Goal: Contribute content

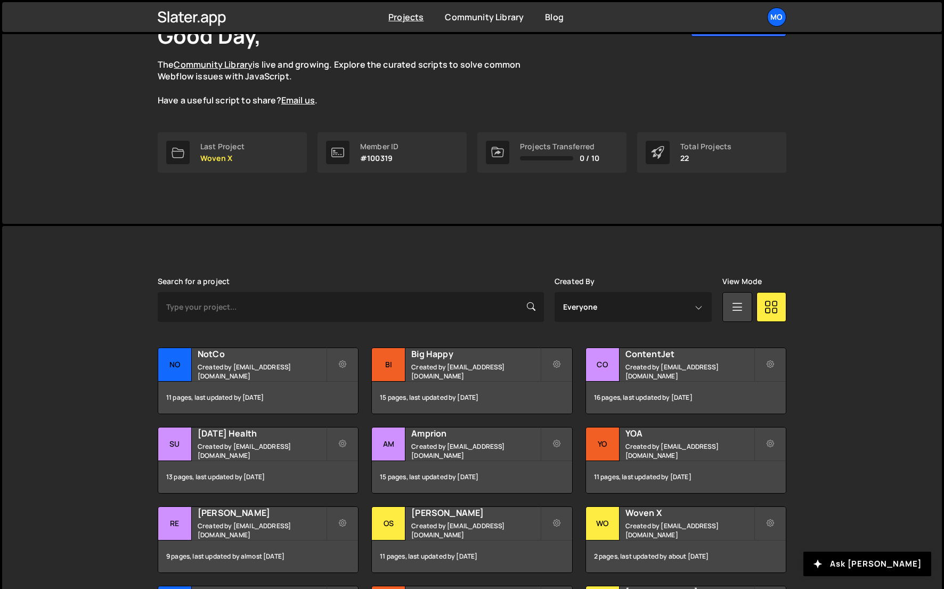
scroll to position [140, 0]
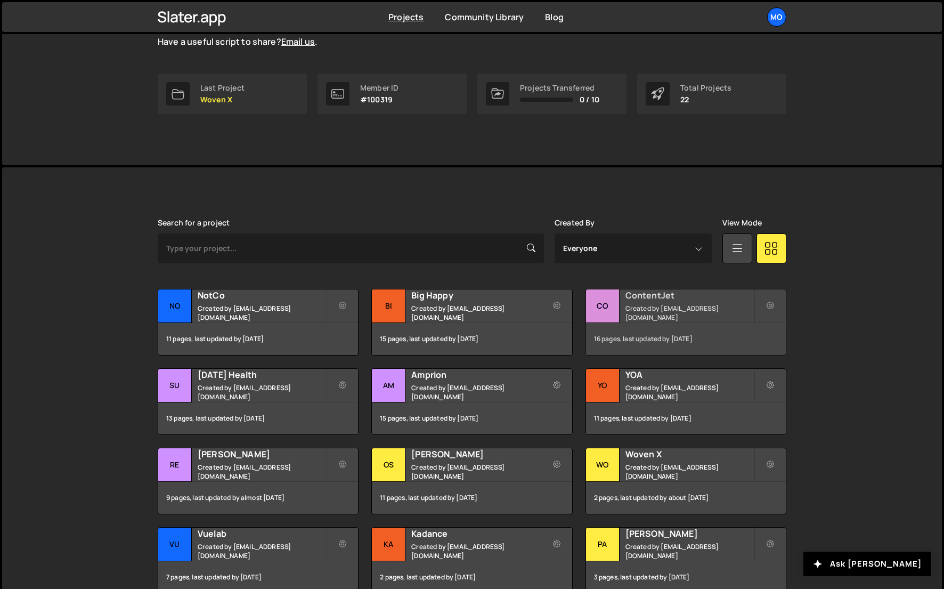
click at [630, 301] on h2 "ContentJet" at bounding box center [690, 295] width 128 height 12
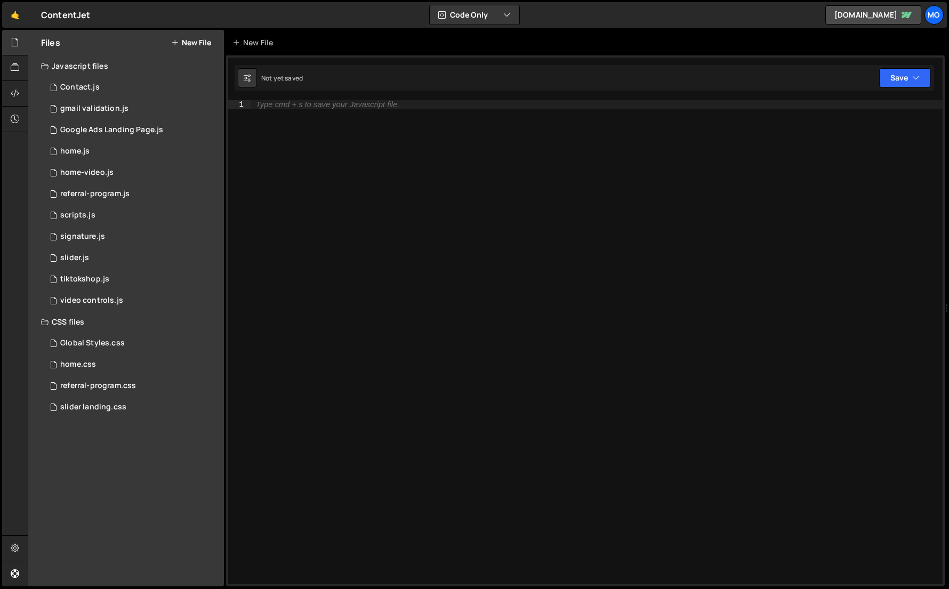
click at [209, 51] on div "Files New File" at bounding box center [126, 43] width 196 height 26
click at [206, 45] on button "New File" at bounding box center [191, 42] width 40 height 9
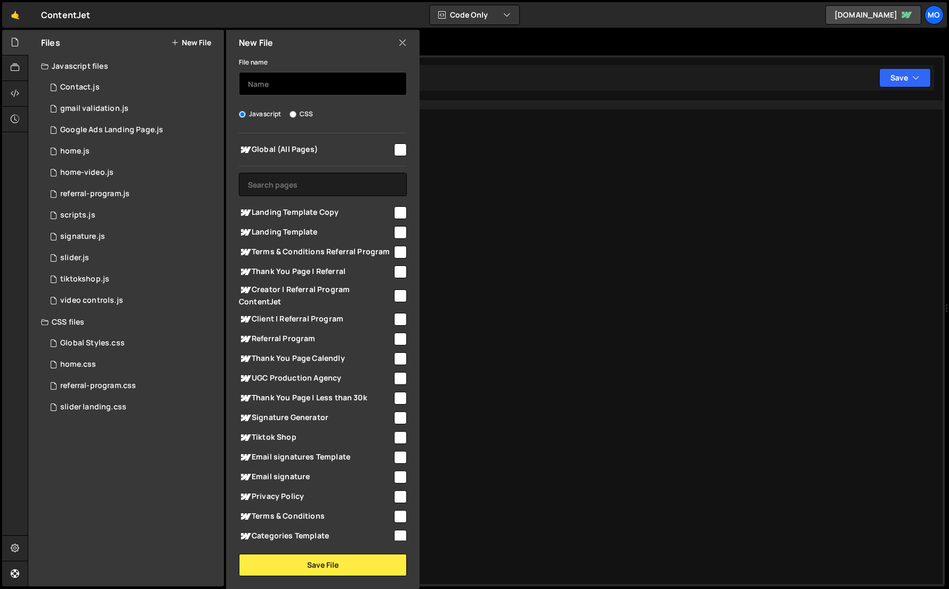
click at [264, 79] on input "text" at bounding box center [323, 83] width 168 height 23
type input "vertical landing - shadow text"
click at [307, 212] on span "Landing Template Copy" at bounding box center [315, 212] width 153 height 13
checkbox input "true"
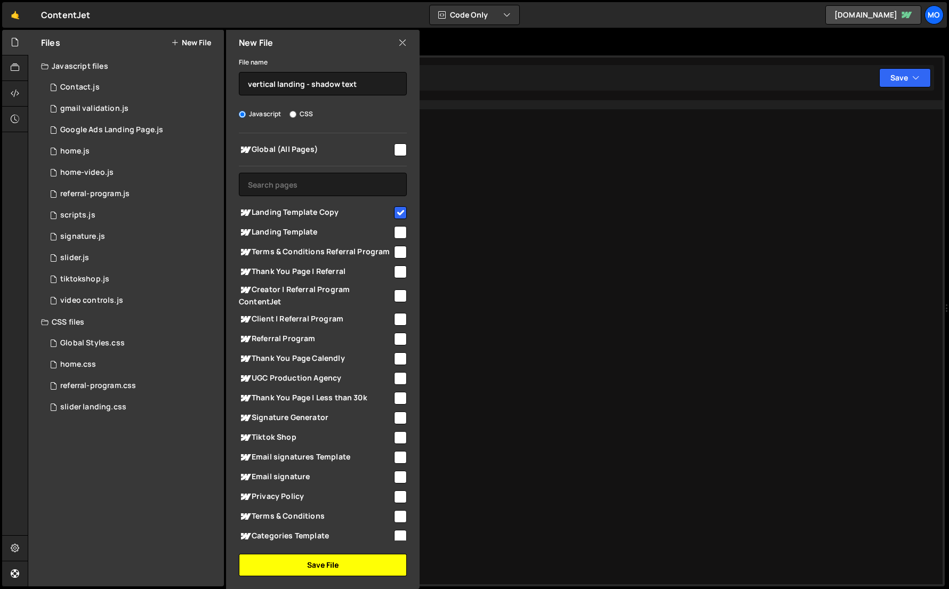
click at [299, 560] on button "Save File" at bounding box center [323, 565] width 168 height 22
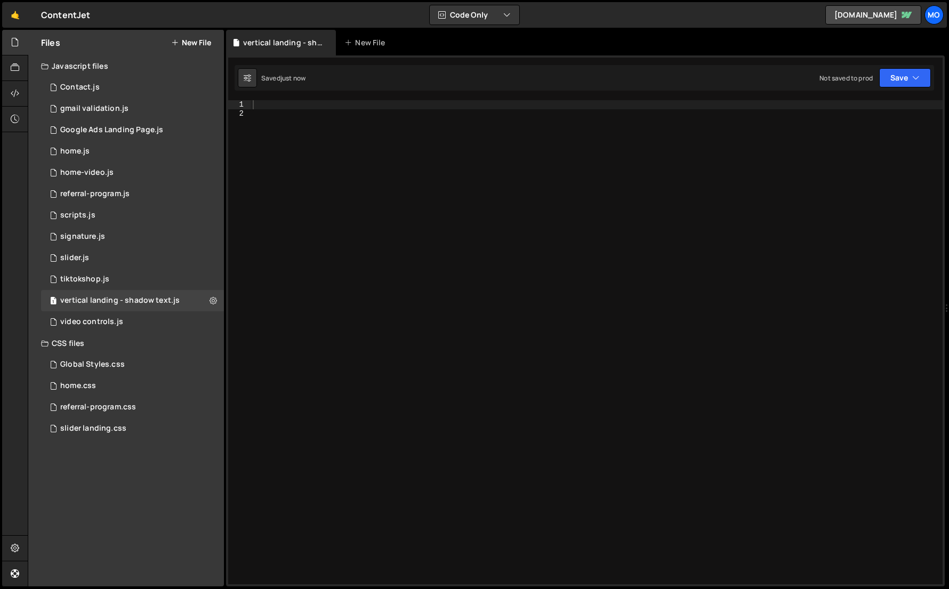
click at [408, 197] on div at bounding box center [596, 350] width 692 height 501
paste textarea "});"
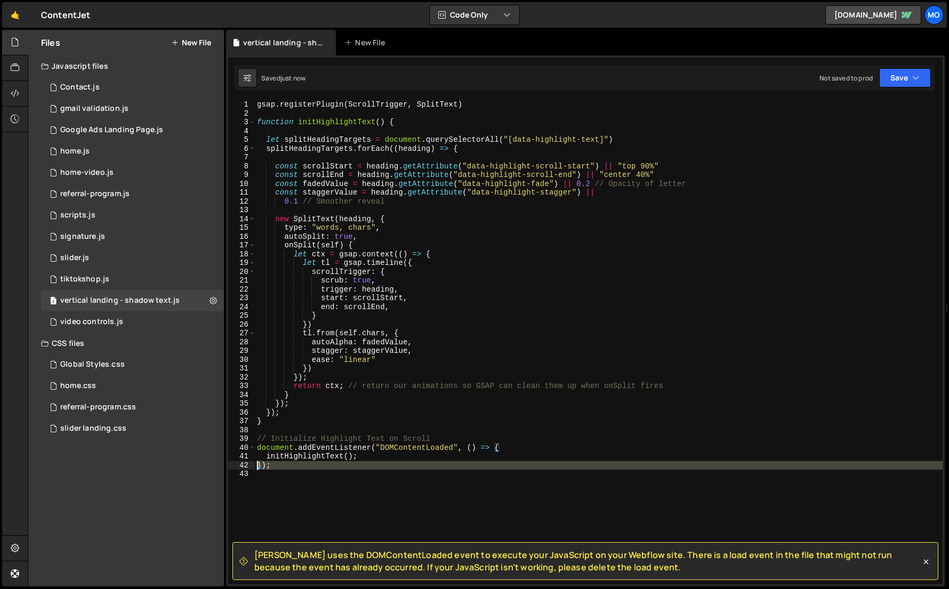
drag, startPoint x: 287, startPoint y: 472, endPoint x: 247, endPoint y: 463, distance: 41.0
click at [247, 463] on div "initHighlightText(); 1 2 3 4 5 6 7 8 9 10 11 12 13 14 15 16 17 18 19 20 21 22 2…" at bounding box center [585, 342] width 714 height 484
type textarea "});"
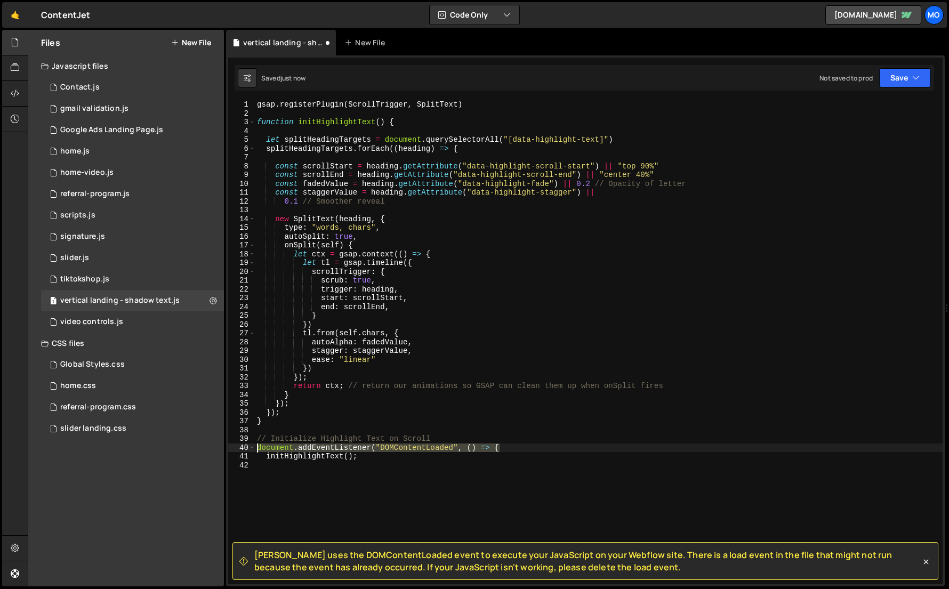
drag, startPoint x: 511, startPoint y: 448, endPoint x: 209, endPoint y: 444, distance: 302.2
click at [209, 444] on div "Files New File Javascript files 1 Contact.js 0 1 gmail validation.js 0 3 Google…" at bounding box center [488, 308] width 921 height 557
type textarea "document.addEventListener("DOMContentLoaded", () => {"
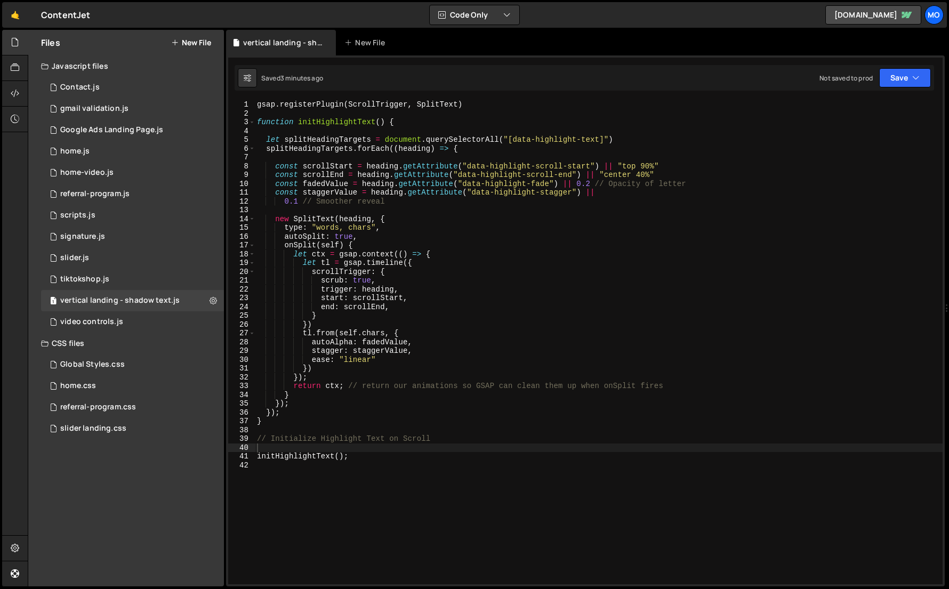
click at [184, 44] on button "New File" at bounding box center [191, 42] width 40 height 9
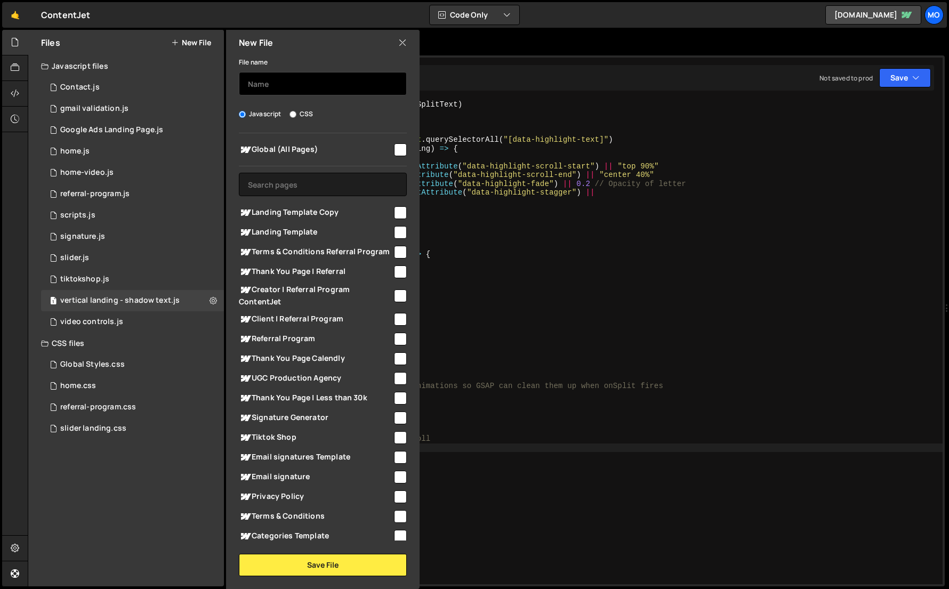
click at [268, 83] on input "text" at bounding box center [323, 83] width 168 height 23
type input "vertical landing - lava text"
click at [274, 209] on span "Landing Template Copy" at bounding box center [315, 212] width 153 height 13
checkbox input "true"
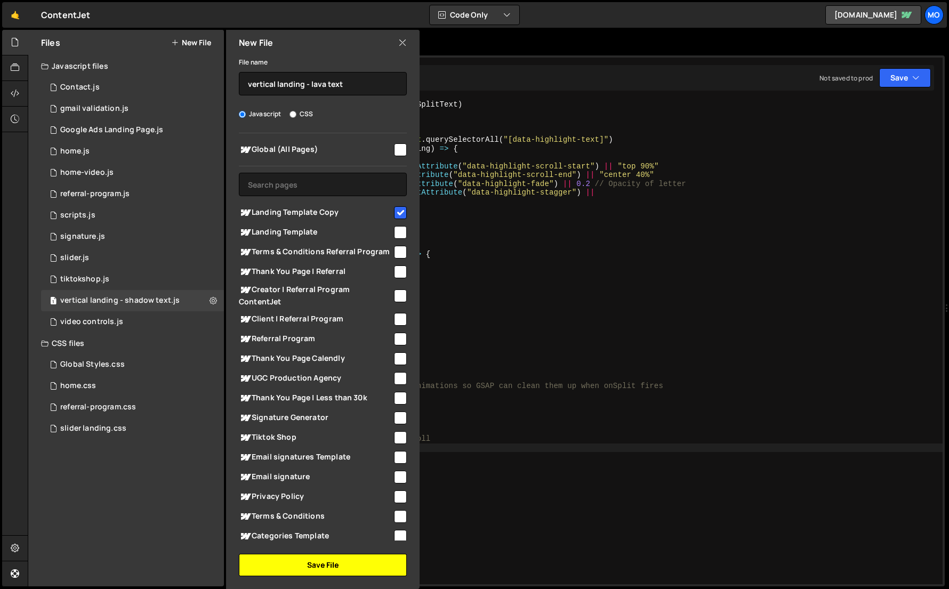
click at [295, 565] on button "Save File" at bounding box center [323, 565] width 168 height 22
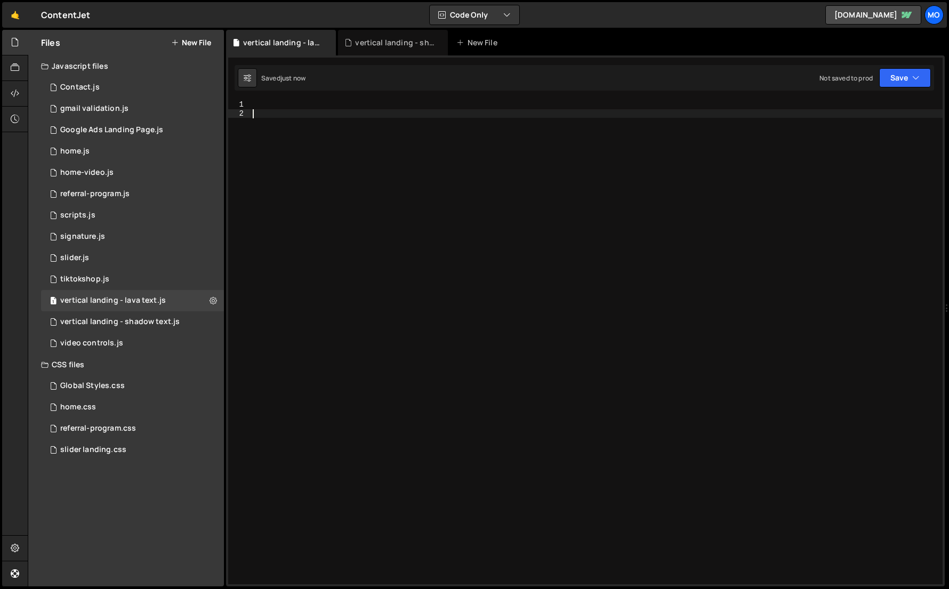
click at [375, 421] on div at bounding box center [596, 350] width 692 height 501
paste textarea "})();"
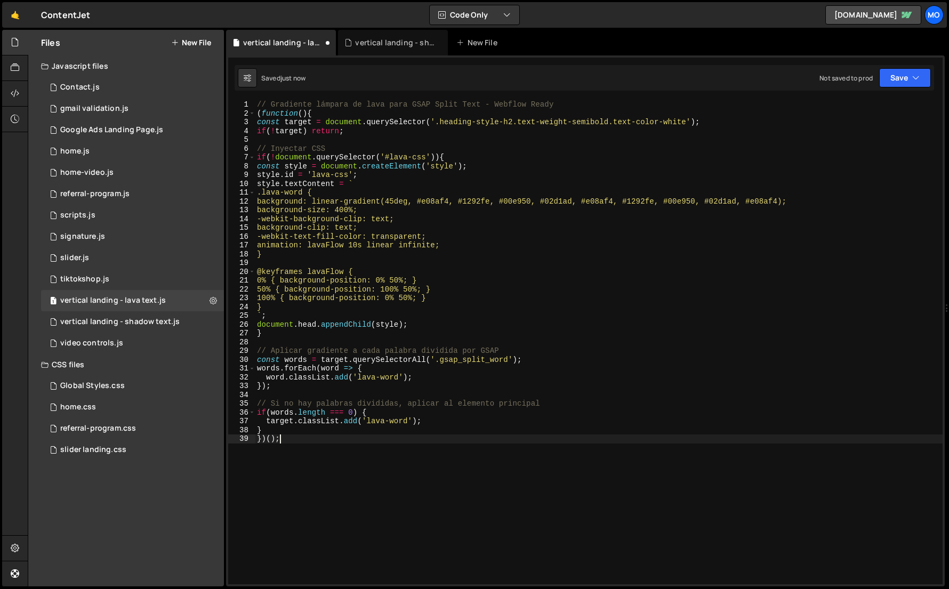
type textarea "}"
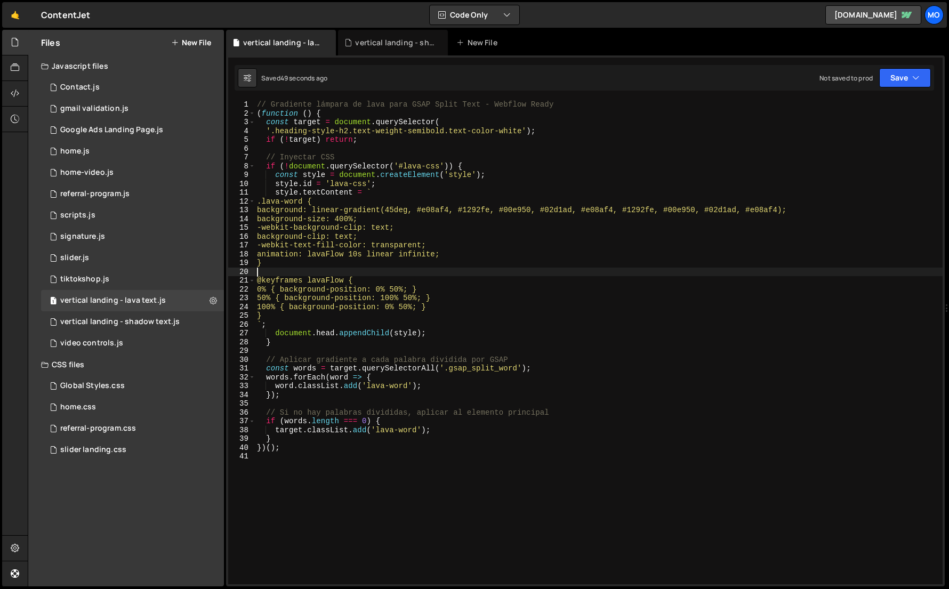
click at [325, 274] on div "// Gradiente lámpara de lava para GSAP Split Text - Webflow Ready ( function ( …" at bounding box center [598, 350] width 687 height 501
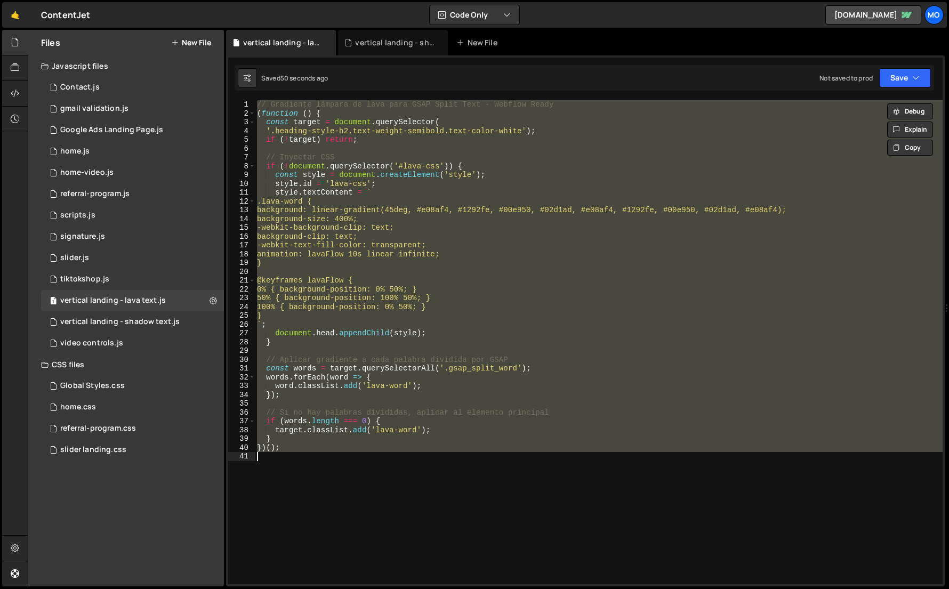
paste textarea
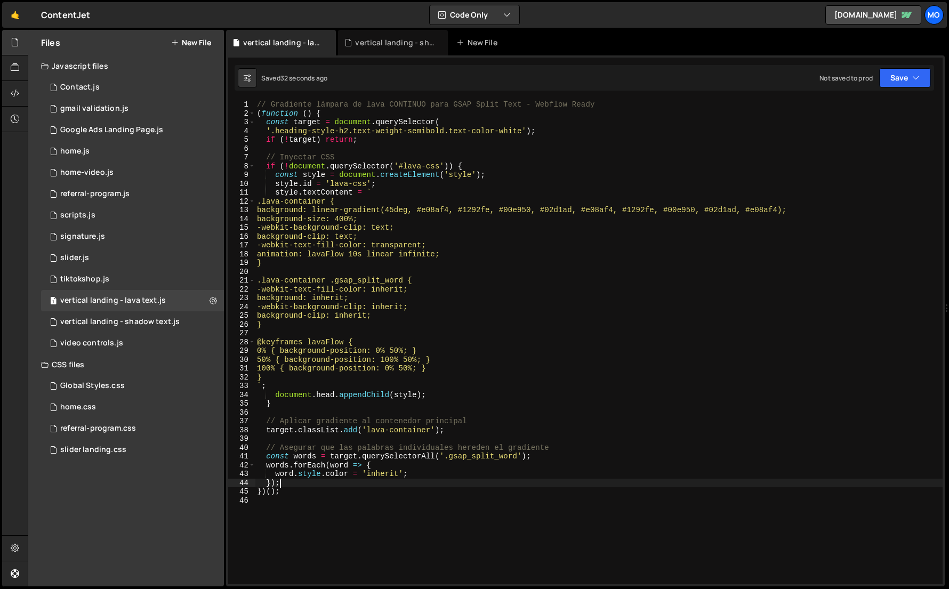
click at [704, 208] on div "// Gradiente lámpara de lava CONTINUO para GSAP Split Text - Webflow Ready ( fu…" at bounding box center [598, 350] width 687 height 501
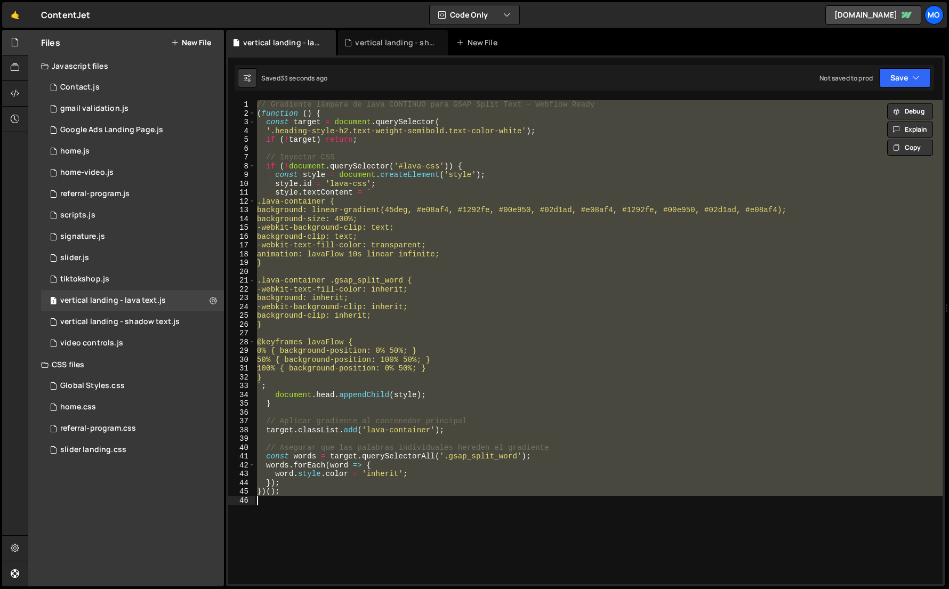
paste textarea
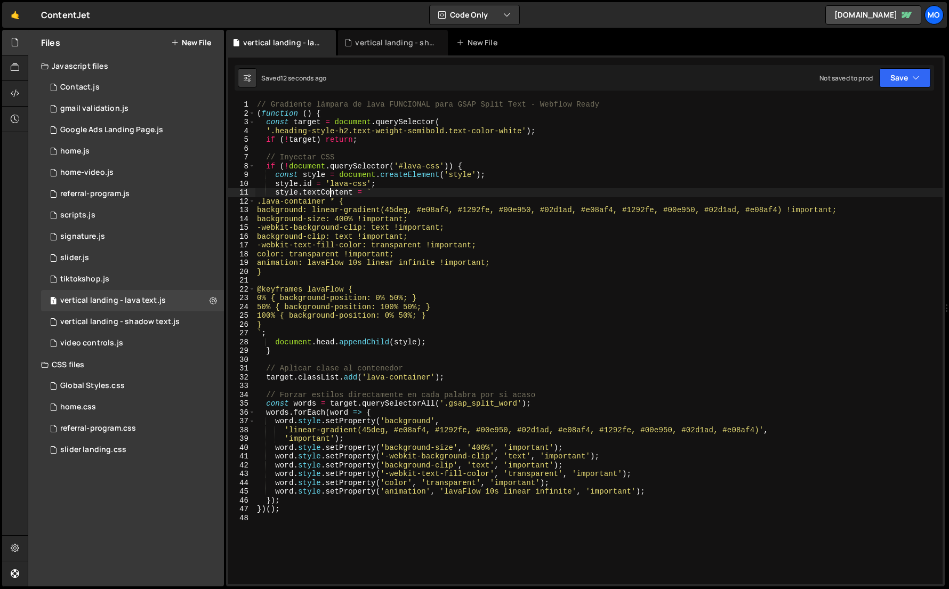
click at [331, 193] on div "// Gradiente lámpara de lava FUNCIONAL para GSAP Split Text - Webflow Ready ( f…" at bounding box center [598, 350] width 687 height 501
type textarea "})();"
